Goal: Task Accomplishment & Management: Complete application form

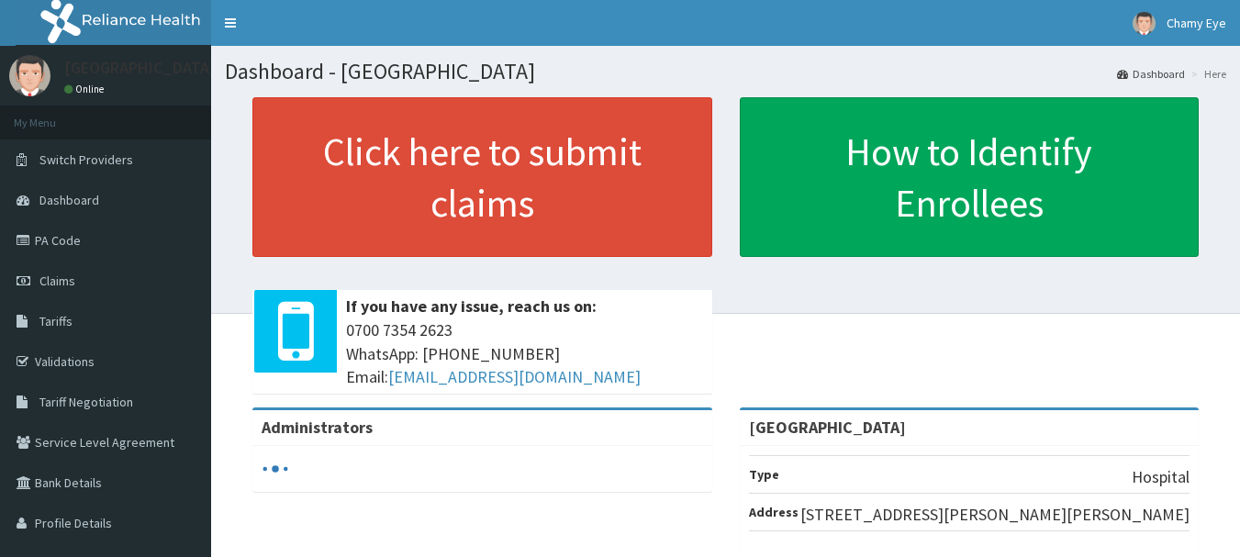
click at [136, 239] on link "PA Code" at bounding box center [105, 240] width 211 height 40
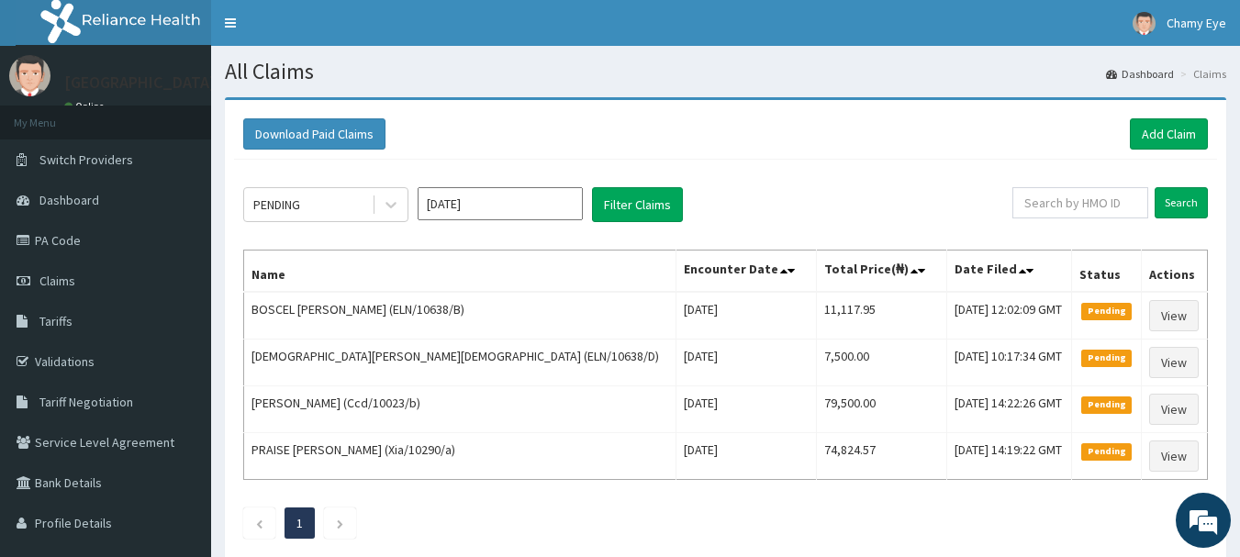
click at [160, 48] on div "Siloan Hospital Online" at bounding box center [105, 76] width 211 height 60
click at [151, 74] on p "[GEOGRAPHIC_DATA]" at bounding box center [139, 82] width 151 height 17
click at [1211, 14] on link "Chamy Eye" at bounding box center [1179, 23] width 121 height 46
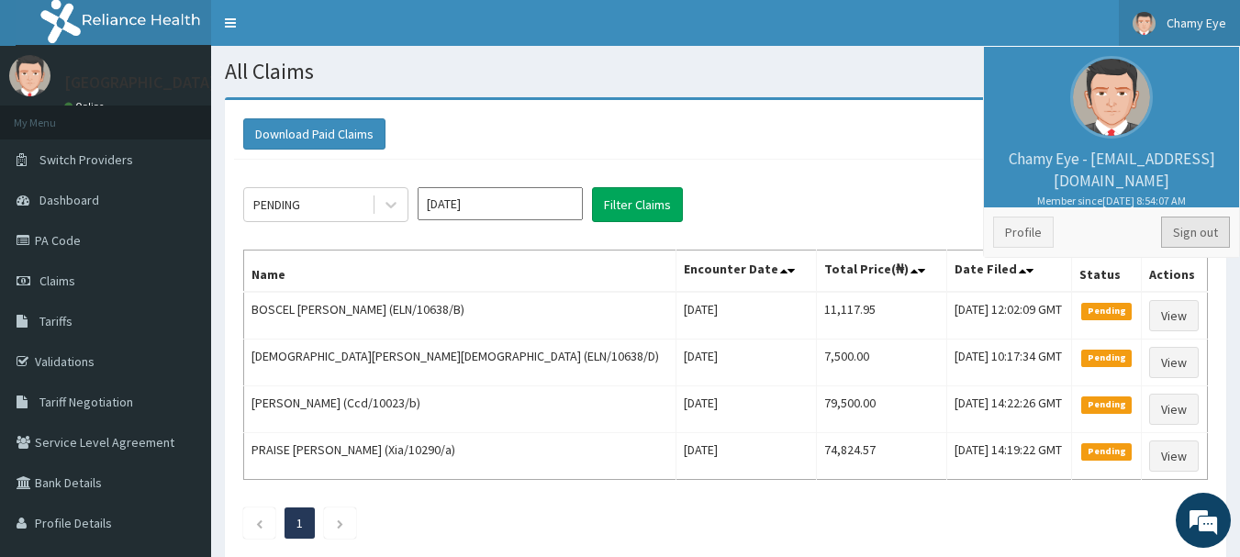
click at [1186, 231] on link "Sign out" at bounding box center [1195, 232] width 69 height 31
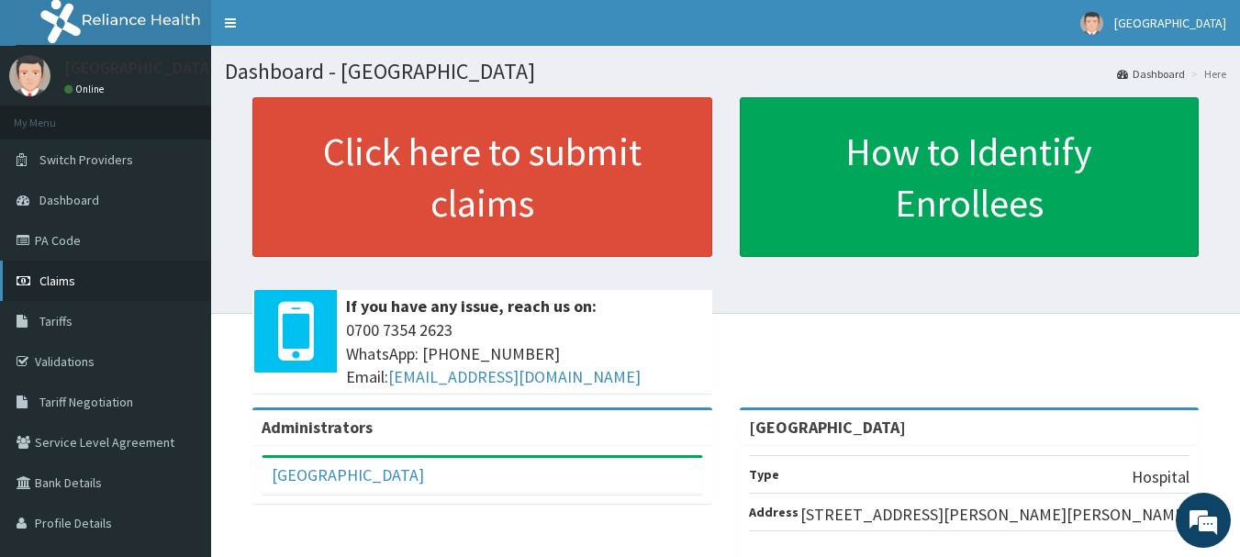
click at [85, 286] on link "Claims" at bounding box center [105, 281] width 211 height 40
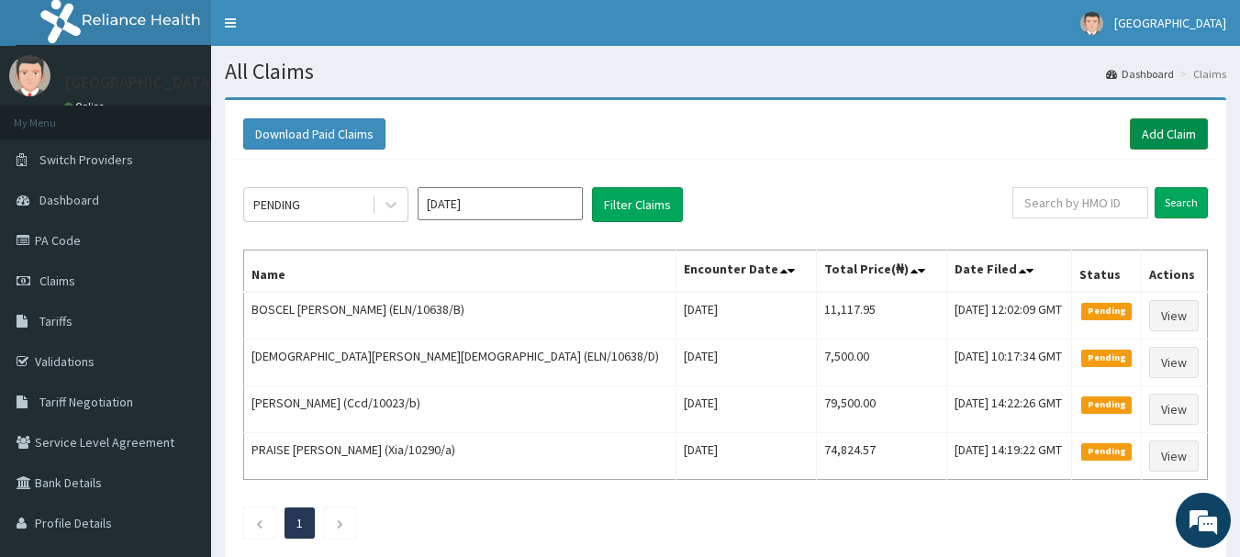
click at [1164, 132] on link "Add Claim" at bounding box center [1169, 133] width 78 height 31
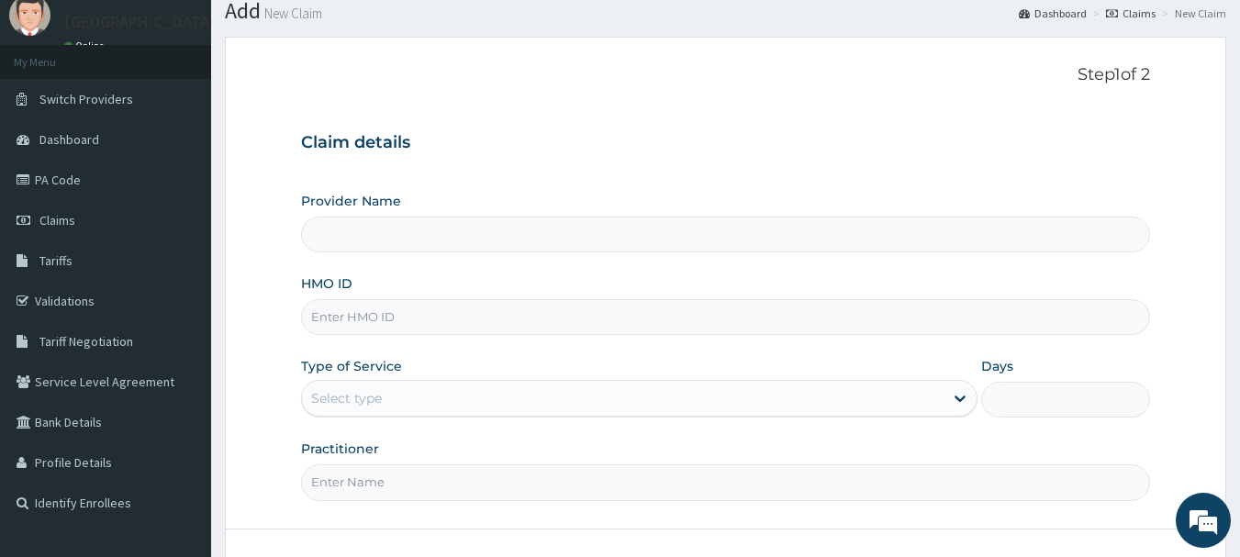
type input "[GEOGRAPHIC_DATA]"
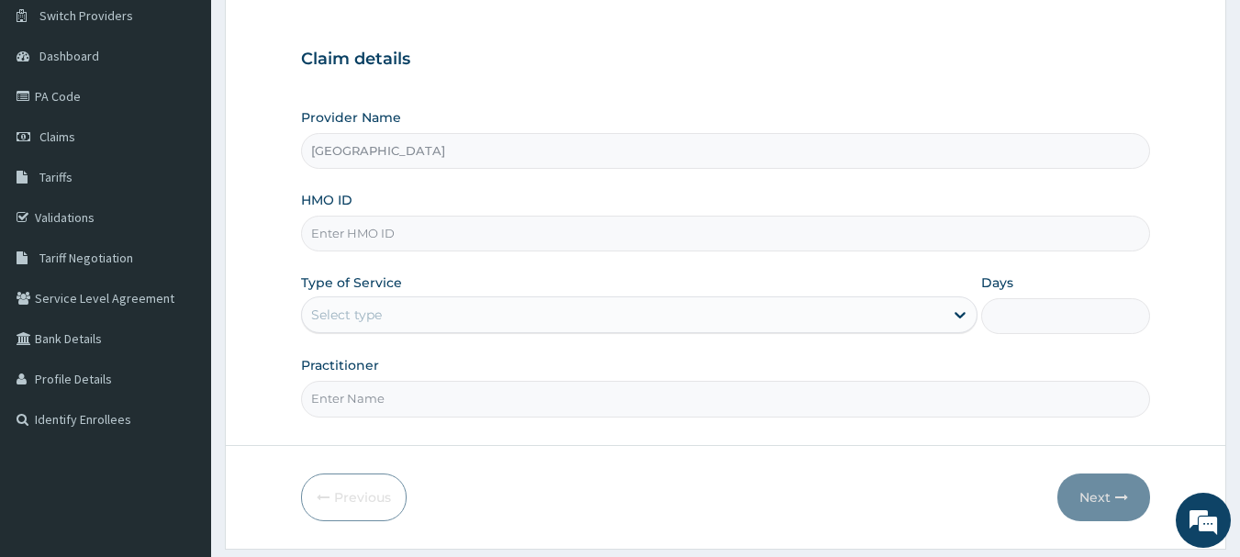
scroll to position [147, 0]
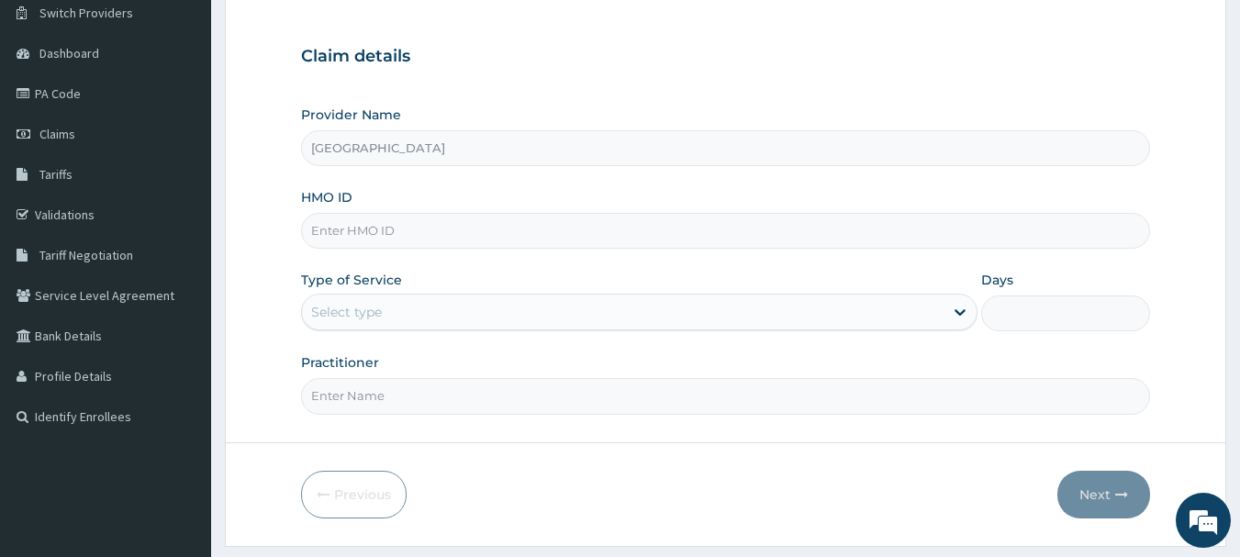
click at [545, 235] on input "HMO ID" at bounding box center [726, 231] width 850 height 36
paste input "LPS/10124/A"
type input "LPS/10124/A"
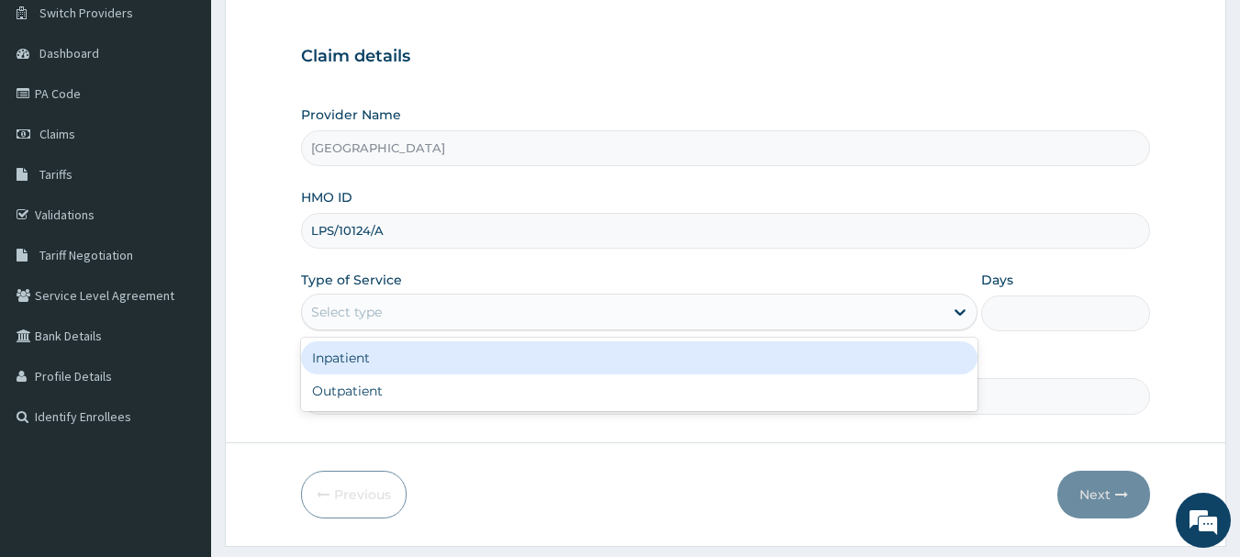
click at [476, 312] on div "Select type" at bounding box center [623, 311] width 642 height 29
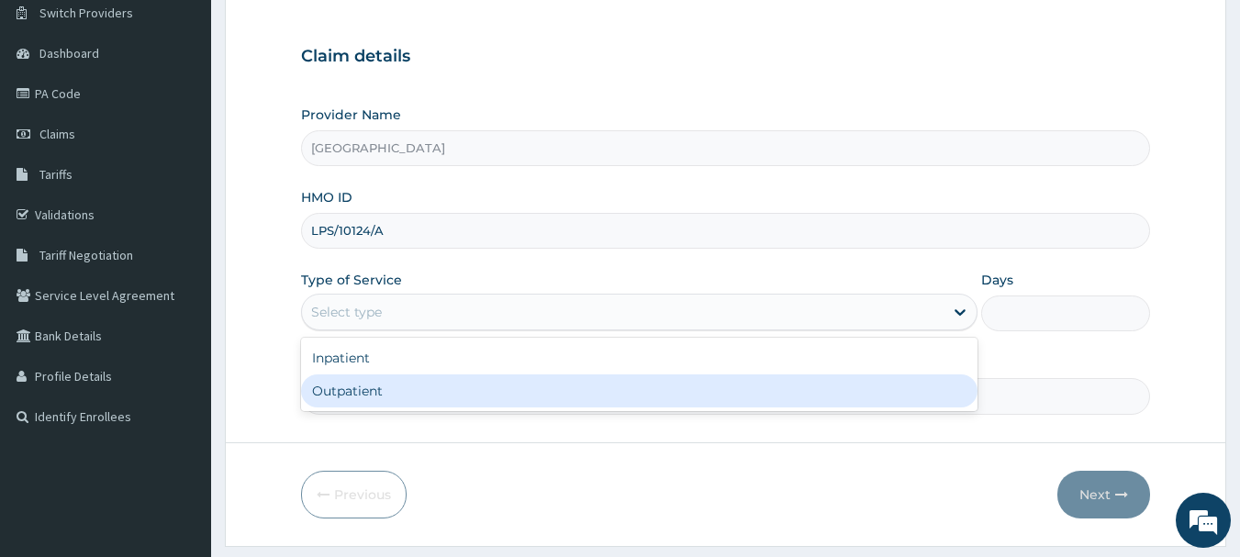
click at [417, 385] on div "Outpatient" at bounding box center [639, 391] width 677 height 33
type input "1"
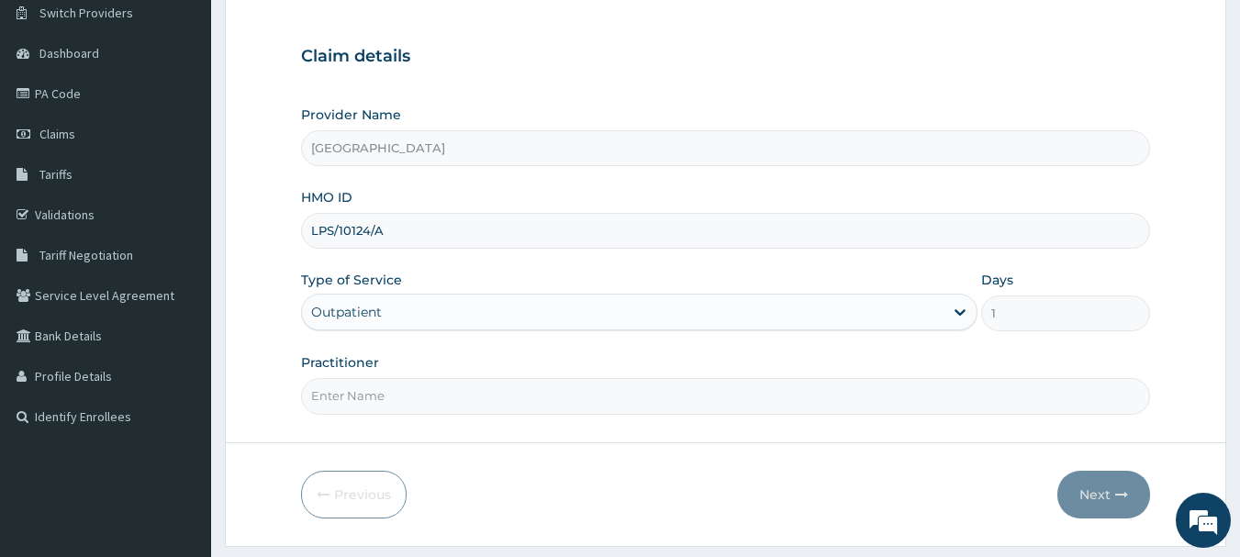
click at [411, 397] on input "Practitioner" at bounding box center [726, 396] width 850 height 36
type input "DR YUSUF"
click at [1097, 486] on button "Next" at bounding box center [1104, 495] width 93 height 48
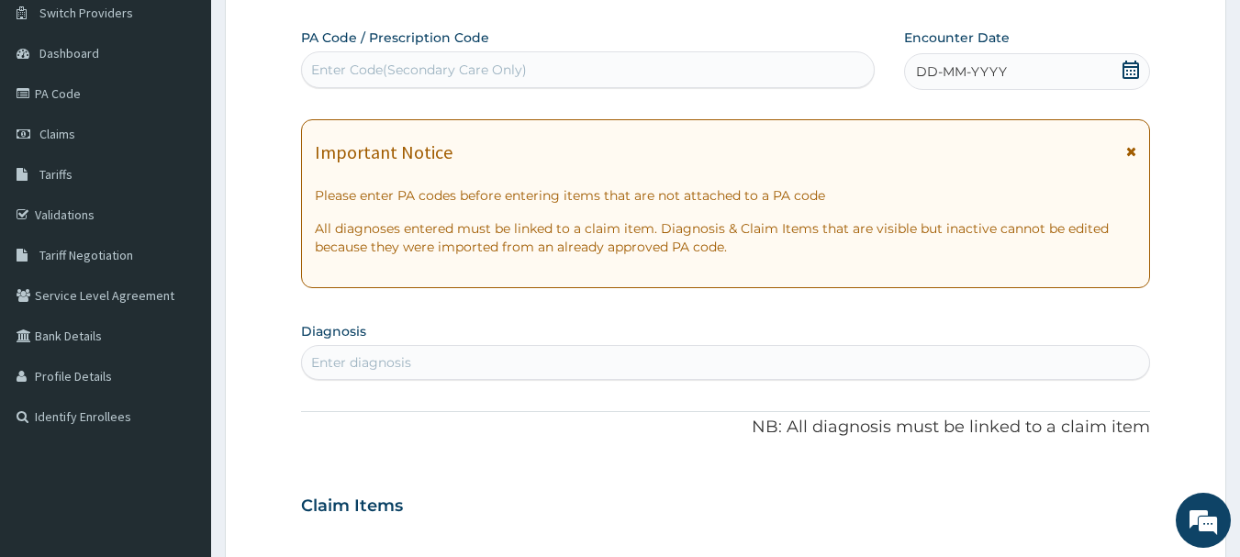
click at [742, 70] on div "Enter Code(Secondary Care Only)" at bounding box center [588, 69] width 573 height 29
click at [737, 70] on div "Enter Code(Secondary Care Only)" at bounding box center [588, 69] width 573 height 29
type input "V"
paste input "PA/F72A03"
type input "PA/F72A03"
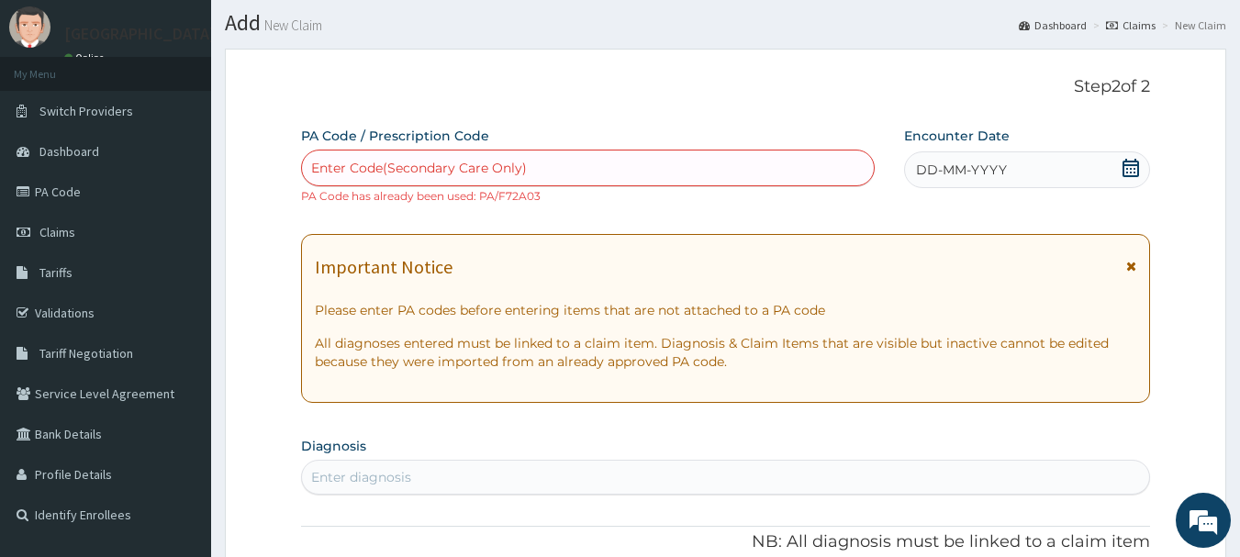
scroll to position [73, 0]
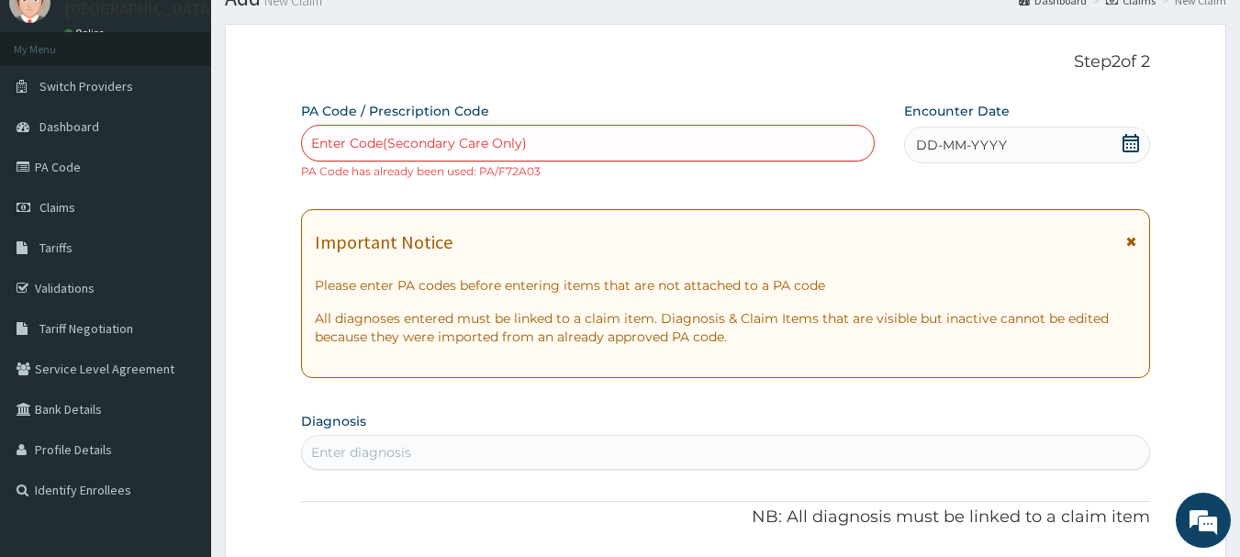
click at [420, 138] on div "Enter Code(Secondary Care Only)" at bounding box center [419, 143] width 216 height 18
paste input "PA/F72A03"
type input "PA/F72A03"
click at [124, 197] on link "Claims" at bounding box center [105, 207] width 211 height 40
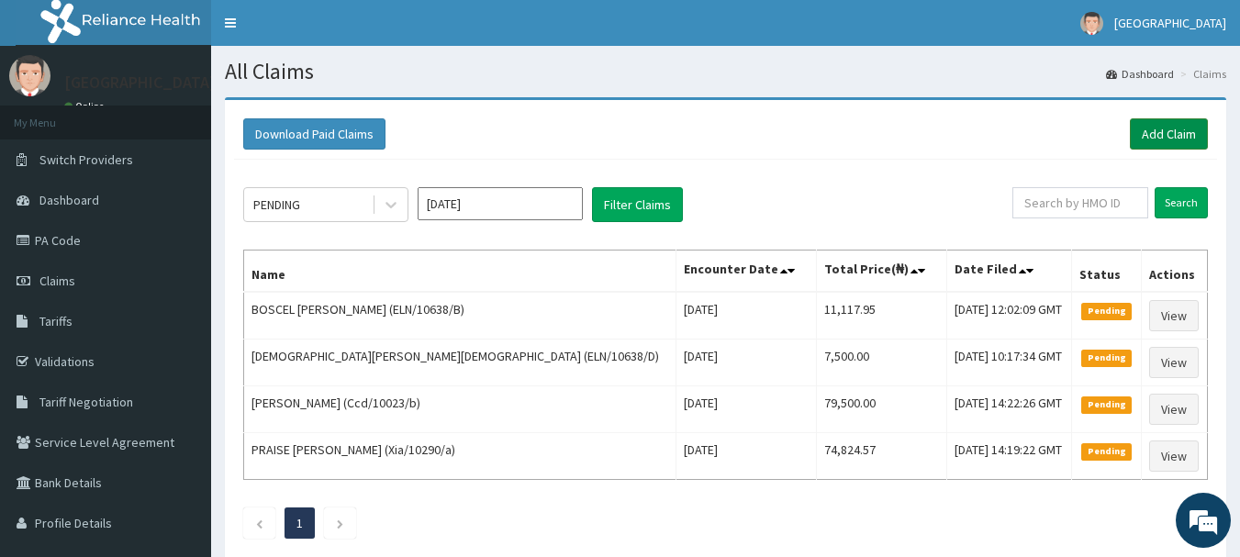
click at [1152, 136] on link "Add Claim" at bounding box center [1169, 133] width 78 height 31
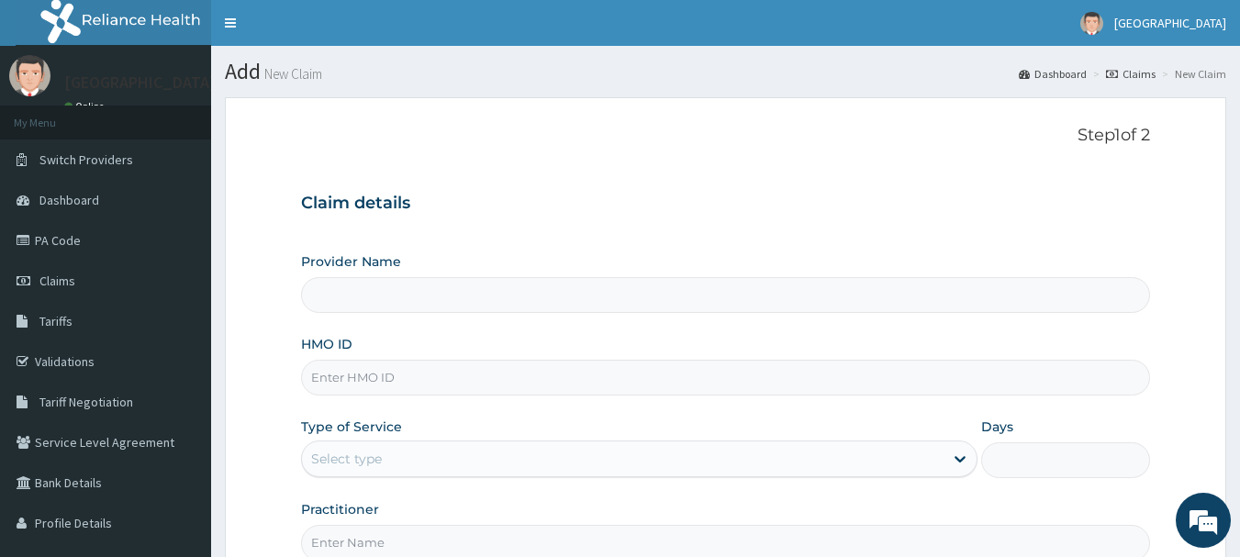
click at [472, 383] on input "HMO ID" at bounding box center [726, 378] width 850 height 36
paste input "Ccd/10023/b"
type input "Ccd/10023/b"
type input "[GEOGRAPHIC_DATA]"
type input "Ccd/10023/b"
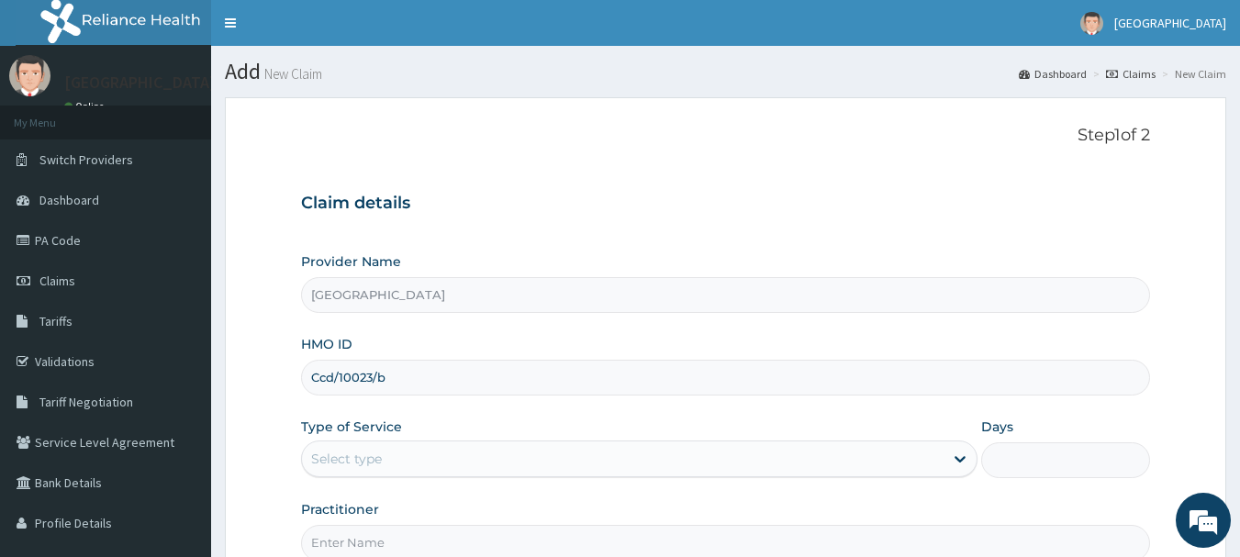
click at [598, 444] on div "Select type" at bounding box center [623, 458] width 642 height 29
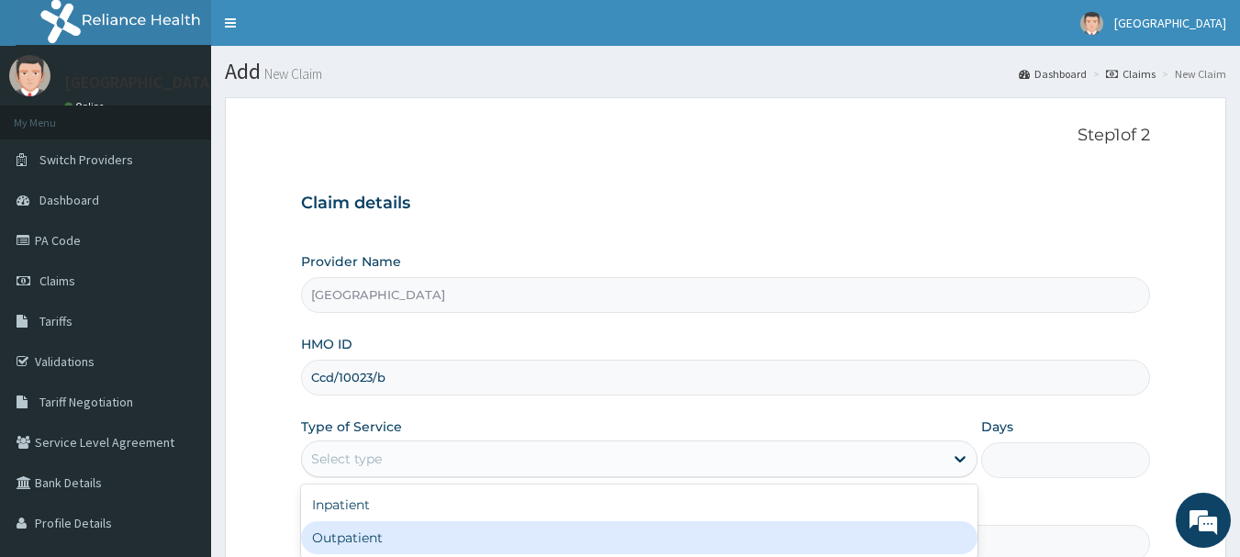
click at [446, 544] on div "Outpatient" at bounding box center [639, 538] width 677 height 33
type input "1"
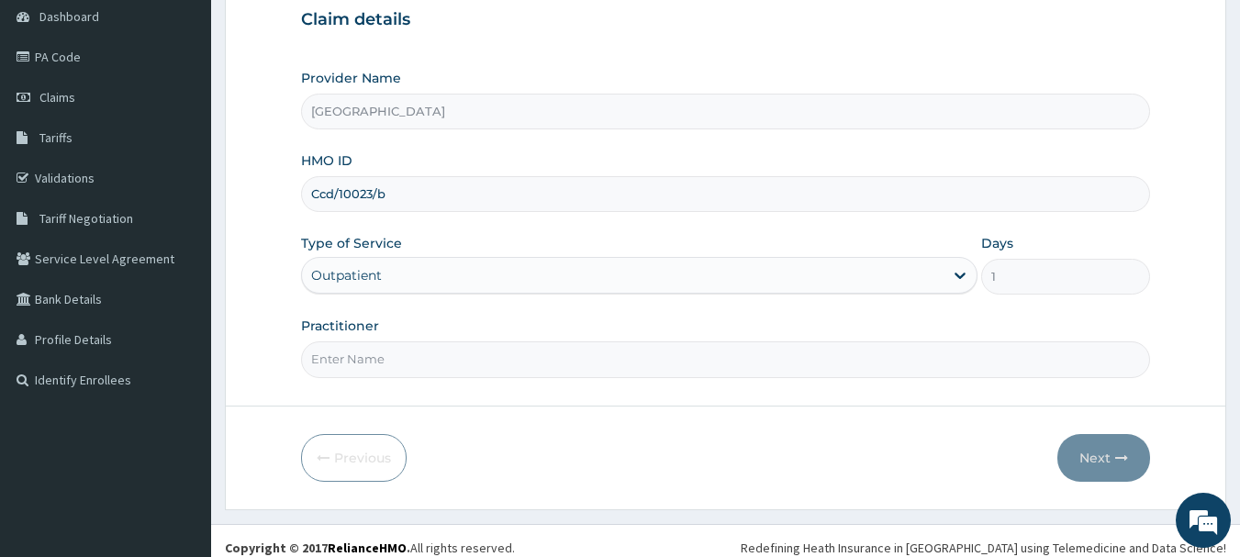
click at [550, 366] on input "Practitioner" at bounding box center [726, 360] width 850 height 36
type input "DR YUSUF"
